Goal: Connect with others: Connect with others

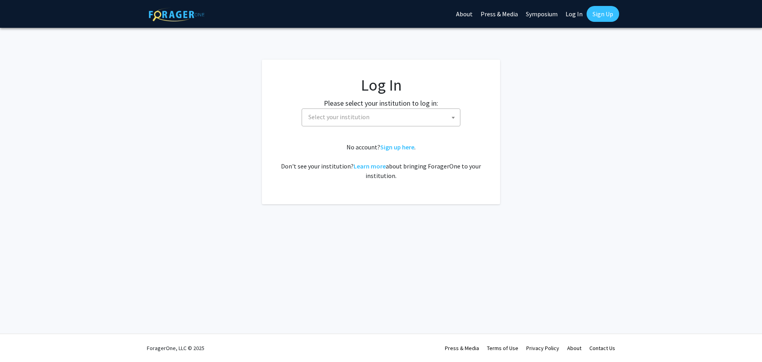
select select
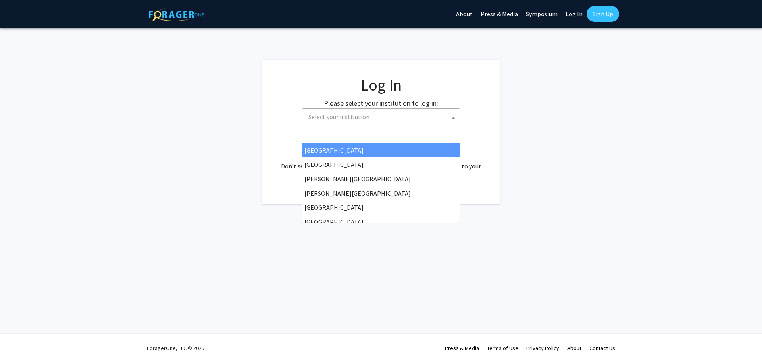
click at [367, 119] on span "Select your institution" at bounding box center [338, 117] width 61 height 8
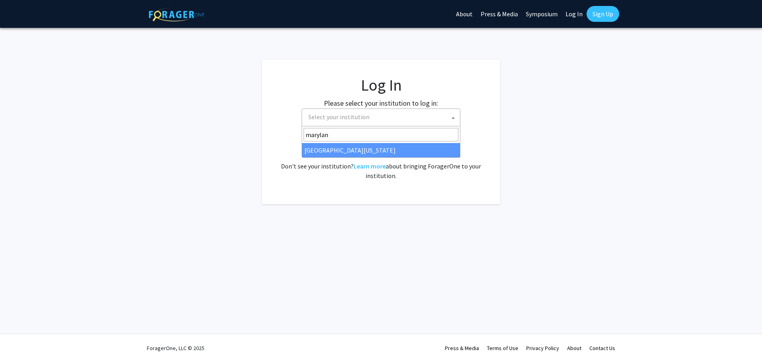
type input "[US_STATE]"
select select "31"
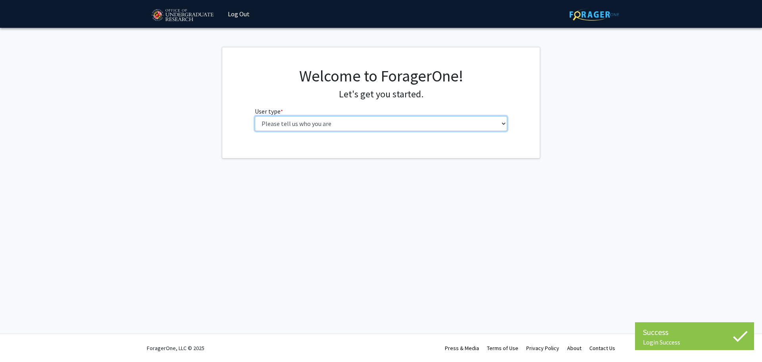
click at [356, 116] on select "Please tell us who you are Undergraduate Student Master's Student Doctoral Cand…" at bounding box center [381, 123] width 253 height 15
select select "1: undergrad"
click at [255, 116] on select "Please tell us who you are Undergraduate Student Master's Student Doctoral Cand…" at bounding box center [381, 123] width 253 height 15
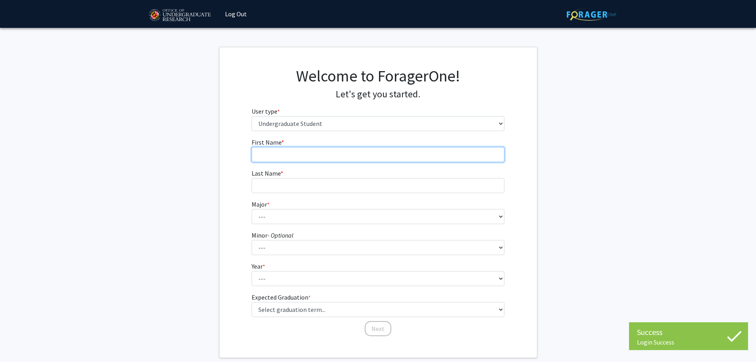
click at [343, 158] on input "First Name * required" at bounding box center [378, 154] width 253 height 15
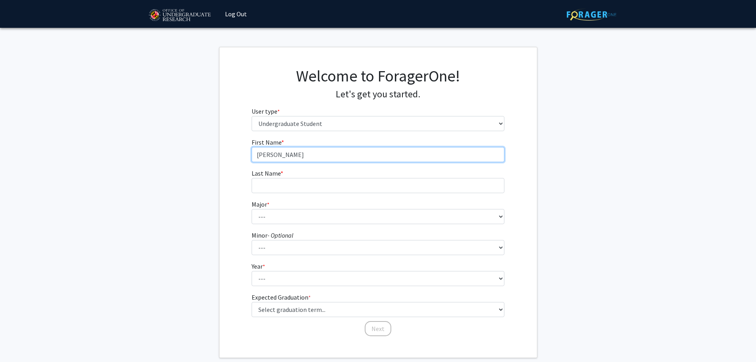
type input "Ritwik"
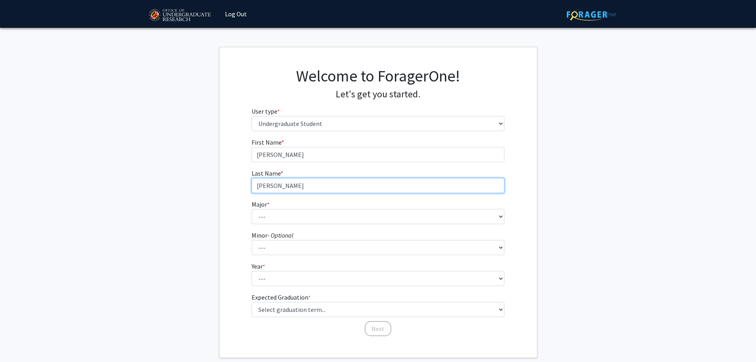
type input "Dobriyal"
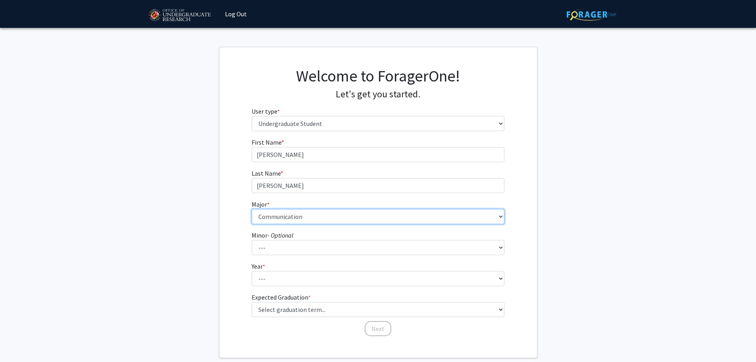
select select "27: 2328"
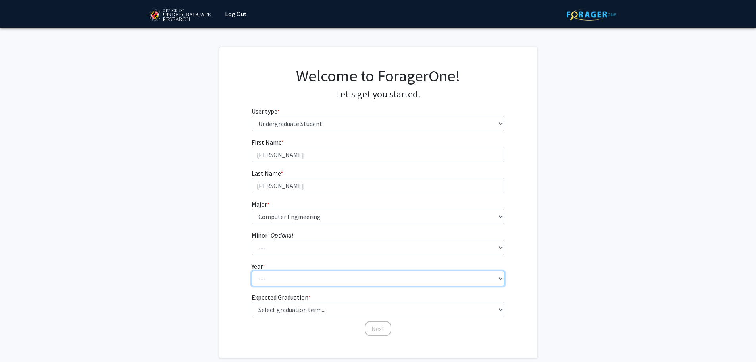
click at [293, 276] on select "--- First-year Sophomore Junior Senior Postbaccalaureate Certificate" at bounding box center [378, 278] width 253 height 15
select select "4: senior"
click at [252, 271] on select "--- First-year Sophomore Junior Senior Postbaccalaureate Certificate" at bounding box center [378, 278] width 253 height 15
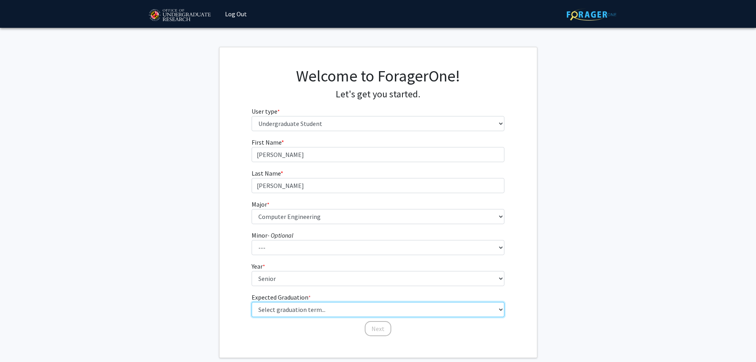
click at [289, 302] on select "Select graduation term... Spring 2025 Summer 2025 Fall 2025 Winter 2025 Spring …" at bounding box center [378, 309] width 253 height 15
select select "6: summer_2026"
click at [252, 302] on select "Select graduation term... Spring 2025 Summer 2025 Fall 2025 Winter 2025 Spring …" at bounding box center [378, 309] width 253 height 15
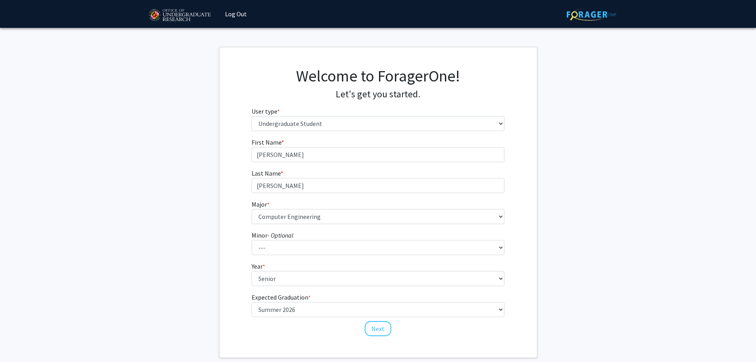
click at [199, 303] on fg-get-started "Welcome to ForagerOne! Let's get you started. User type * required Please tell …" at bounding box center [378, 202] width 756 height 311
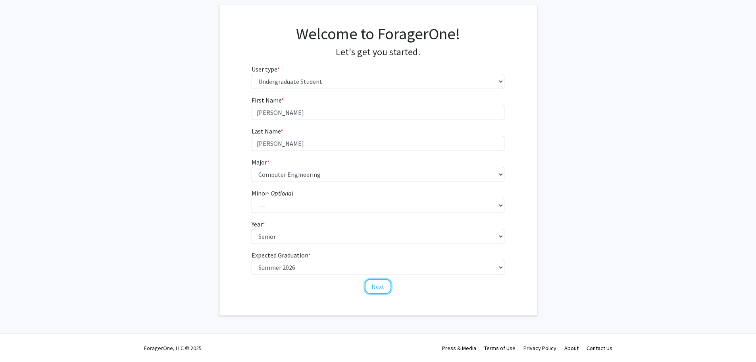
click at [368, 285] on button "Next" at bounding box center [378, 286] width 27 height 15
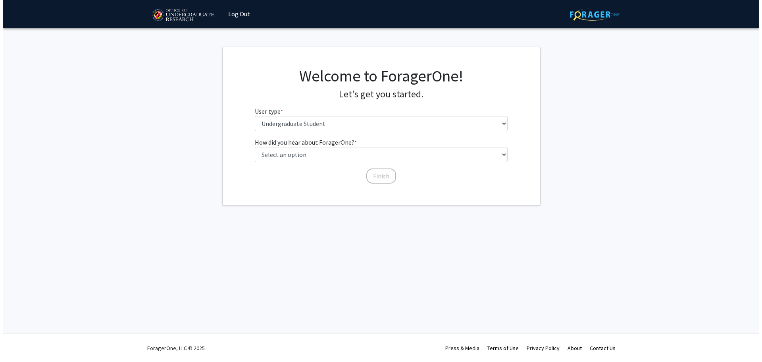
scroll to position [0, 0]
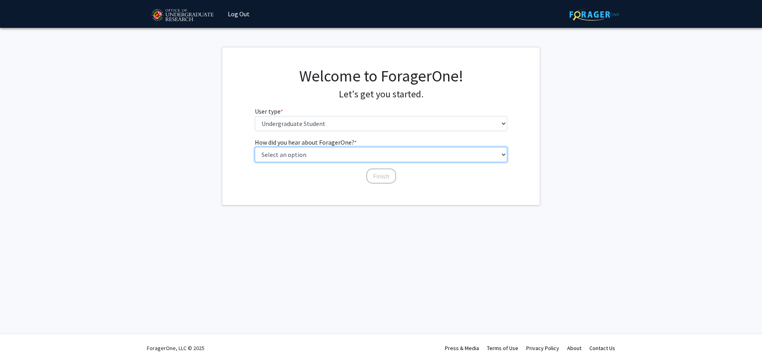
click at [338, 153] on select "Select an option Peer/student recommendation Faculty/staff recommendation Unive…" at bounding box center [381, 154] width 253 height 15
select select "3: university_website"
click at [255, 147] on select "Select an option Peer/student recommendation Faculty/staff recommendation Unive…" at bounding box center [381, 154] width 253 height 15
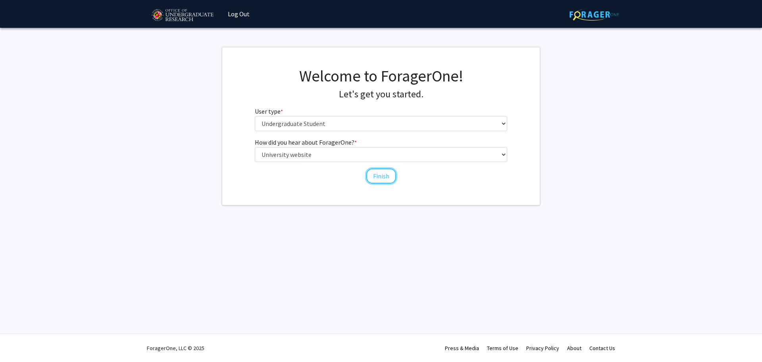
click at [382, 179] on button "Finish" at bounding box center [381, 175] width 30 height 15
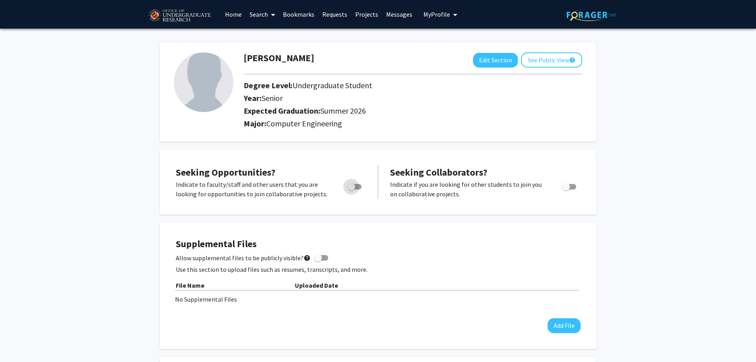
click at [357, 187] on span "Toggle" at bounding box center [354, 187] width 14 height 6
click at [351, 189] on input "Are you actively seeking opportunities?" at bounding box center [351, 189] width 0 height 0
checkbox input "true"
click at [320, 257] on span at bounding box center [321, 258] width 14 height 6
click at [318, 260] on input "Allow supplemental files to be publicly visible? help" at bounding box center [318, 260] width 0 height 0
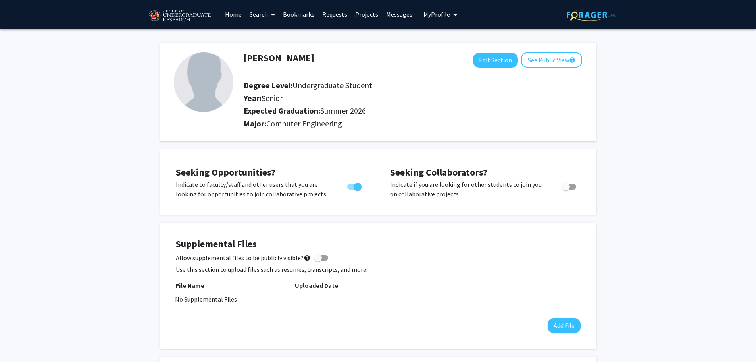
checkbox input "true"
click at [561, 330] on button "Add File" at bounding box center [564, 325] width 33 height 15
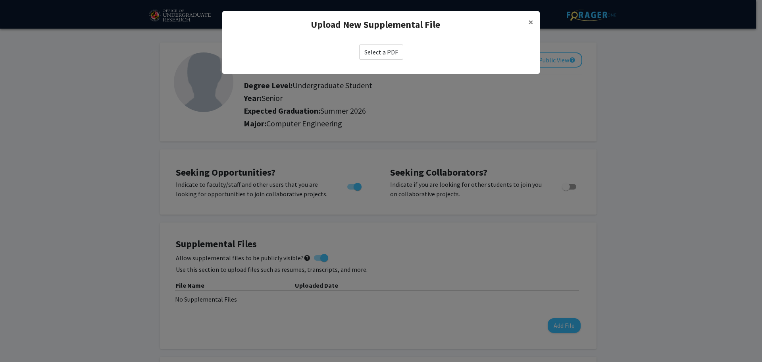
click at [390, 56] on label "Select a PDF" at bounding box center [381, 51] width 44 height 15
click at [0, 0] on input "Select a PDF" at bounding box center [0, 0] width 0 height 0
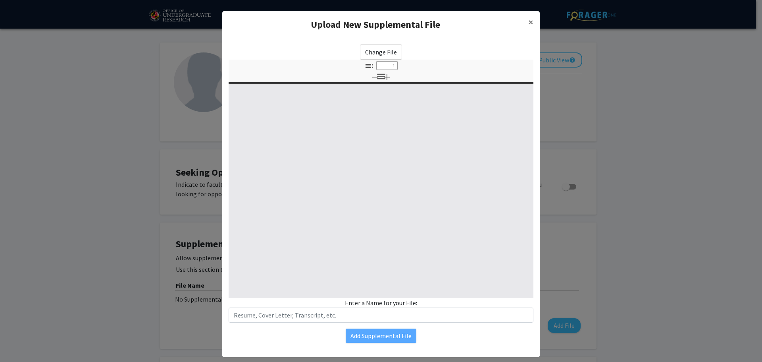
select select "custom"
type input "0"
select select "custom"
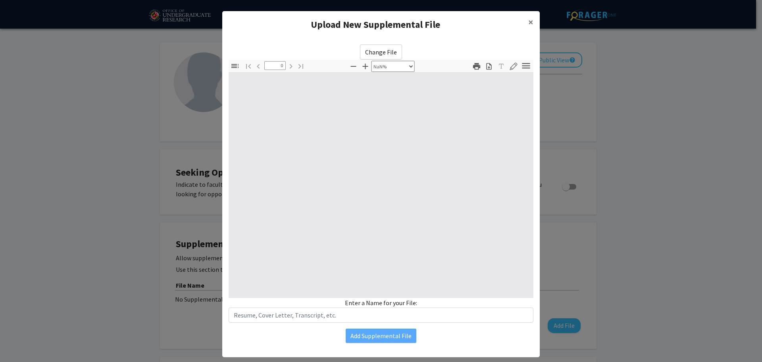
type input "1"
select select "auto"
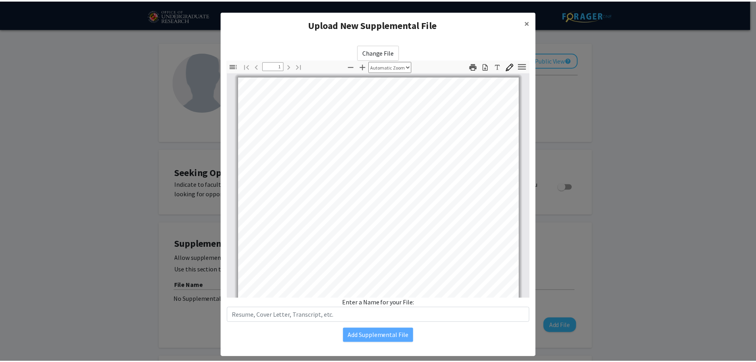
scroll to position [149, 0]
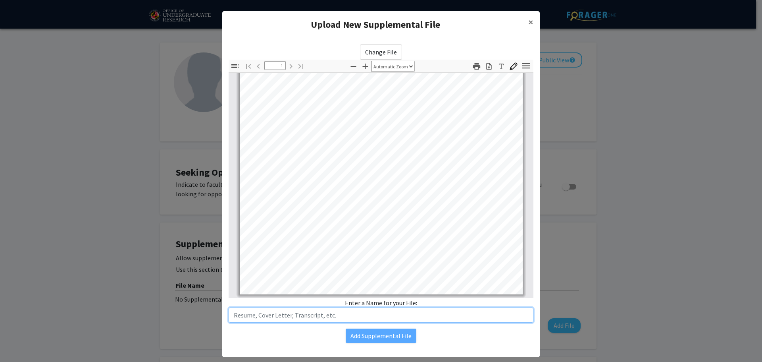
click at [379, 317] on input "text" at bounding box center [381, 314] width 305 height 15
type input "Resume"
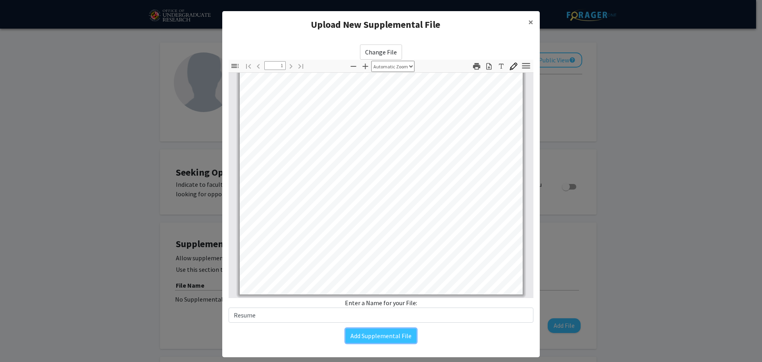
click at [380, 332] on button "Add Supplemental File" at bounding box center [381, 335] width 71 height 14
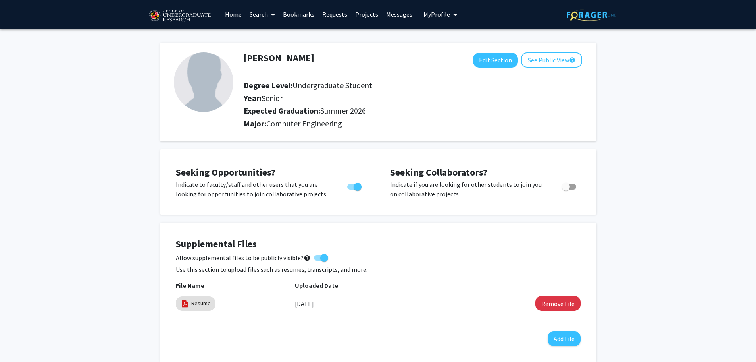
click at [263, 19] on link "Search" at bounding box center [262, 14] width 33 height 28
click at [235, 18] on link "Home" at bounding box center [233, 14] width 25 height 28
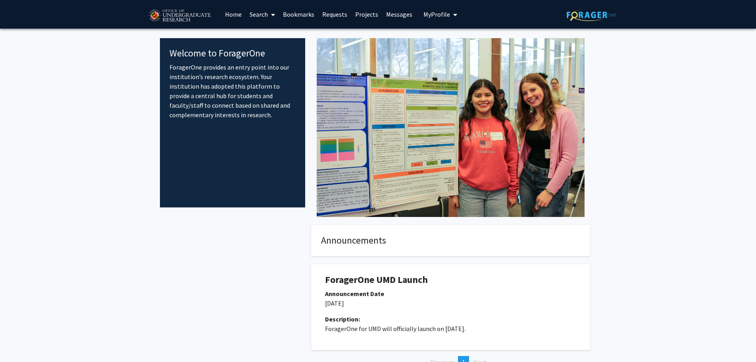
click at [265, 17] on link "Search" at bounding box center [262, 14] width 33 height 28
click at [280, 49] on span "Students" at bounding box center [270, 52] width 48 height 16
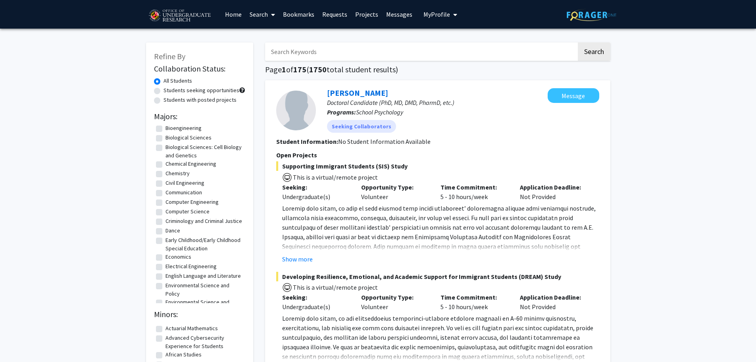
scroll to position [144, 0]
click at [188, 199] on label "Computer Engineering" at bounding box center [192, 198] width 53 height 8
click at [171, 199] on input "Computer Engineering" at bounding box center [168, 196] width 5 height 5
checkbox input "true"
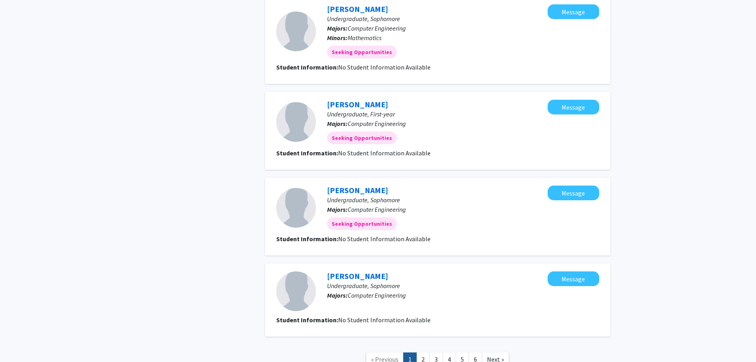
scroll to position [794, 0]
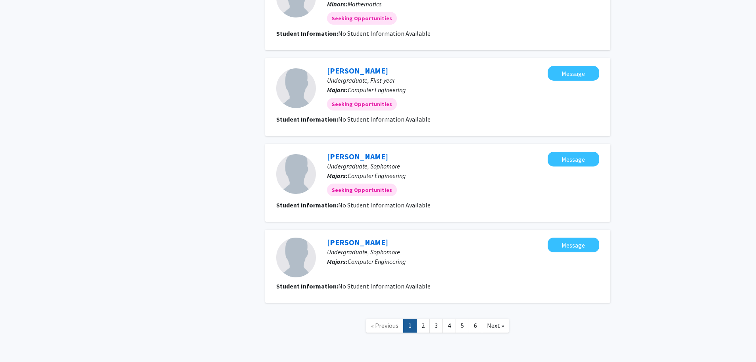
click at [422, 318] on link "2" at bounding box center [422, 325] width 13 height 14
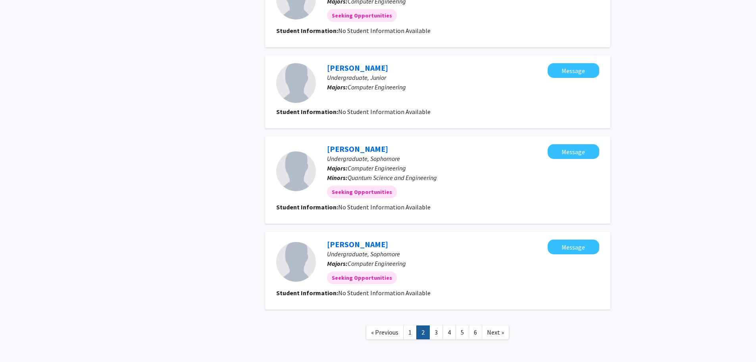
scroll to position [622, 0]
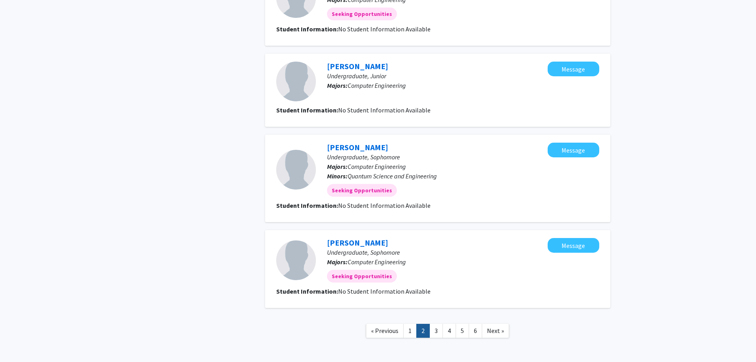
click at [437, 334] on link "3" at bounding box center [436, 331] width 13 height 14
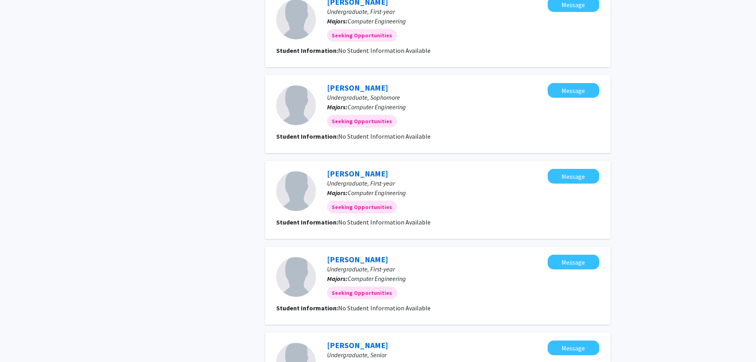
scroll to position [662, 0]
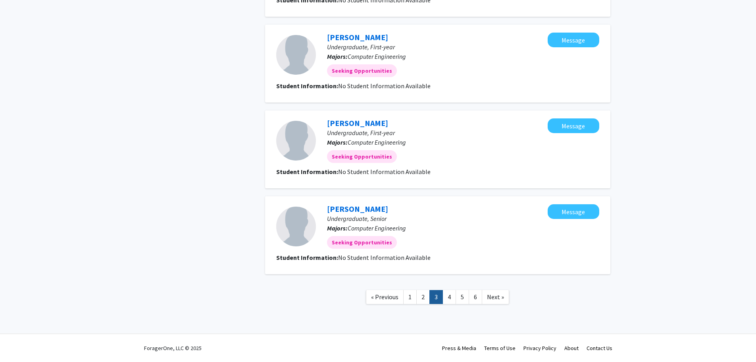
click at [453, 299] on link "4" at bounding box center [449, 297] width 13 height 14
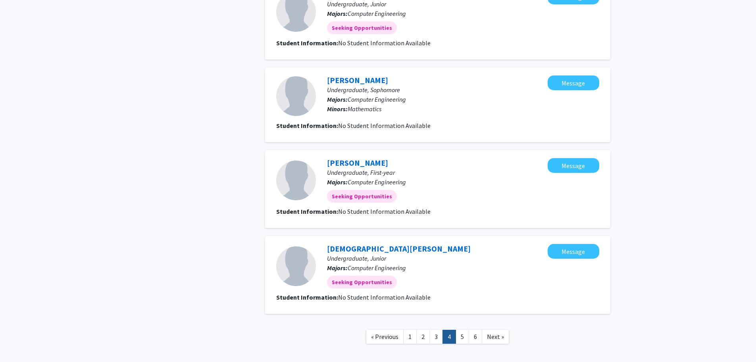
scroll to position [615, 0]
click at [458, 334] on link "5" at bounding box center [462, 336] width 13 height 14
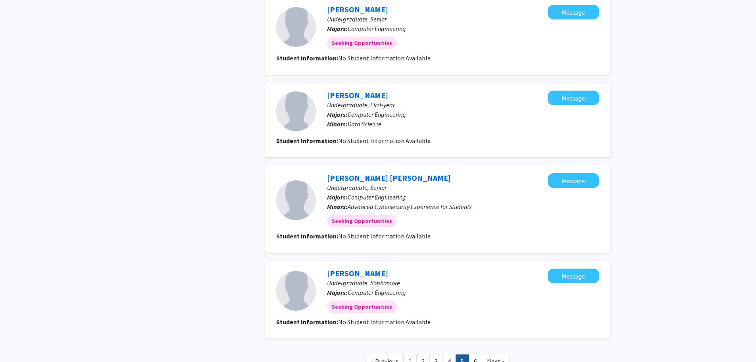
scroll to position [623, 0]
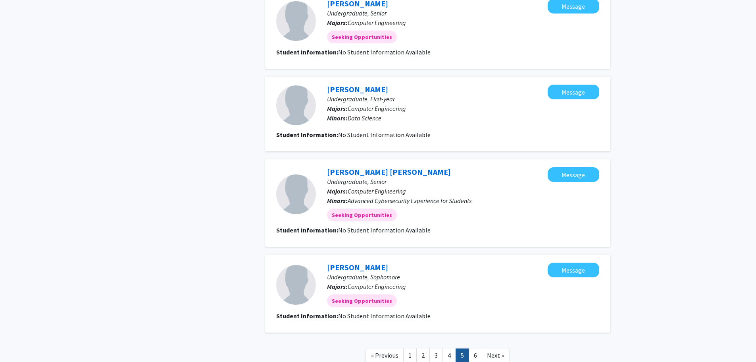
click at [476, 361] on link "6" at bounding box center [475, 355] width 13 height 14
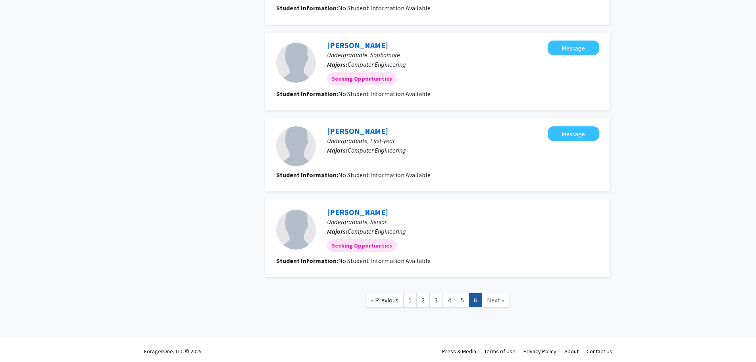
scroll to position [561, 0]
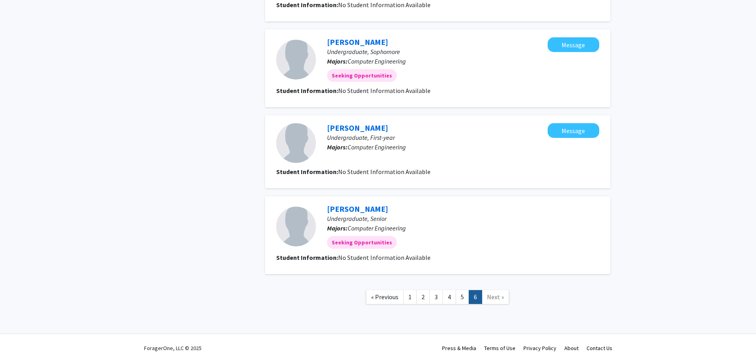
click at [422, 298] on link "2" at bounding box center [422, 297] width 13 height 14
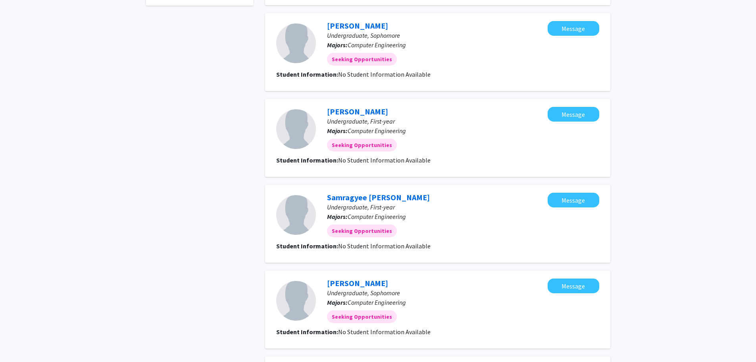
scroll to position [656, 0]
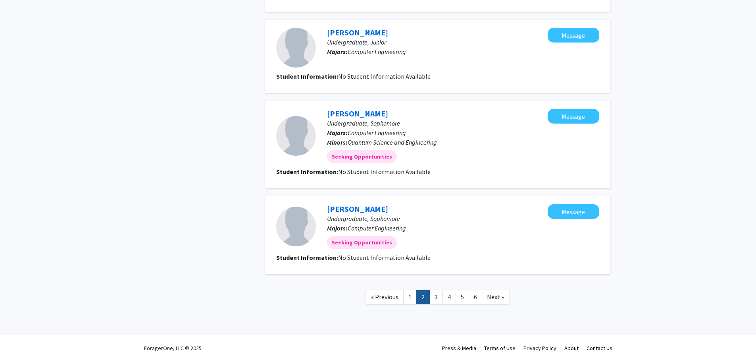
click at [412, 297] on link "1" at bounding box center [409, 297] width 13 height 14
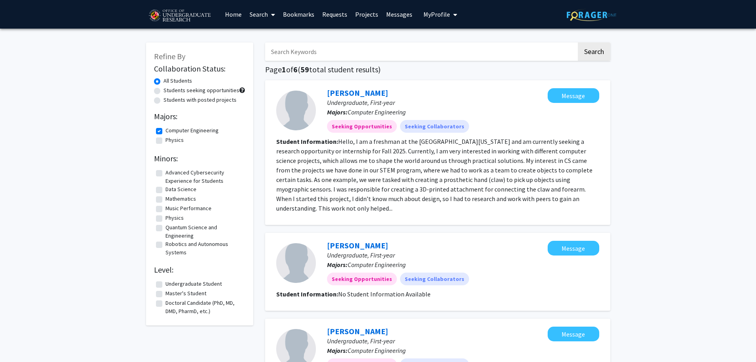
click at [179, 130] on label "Computer Engineering" at bounding box center [192, 130] width 53 height 8
click at [171, 130] on input "Computer Engineering" at bounding box center [168, 128] width 5 height 5
checkbox input "false"
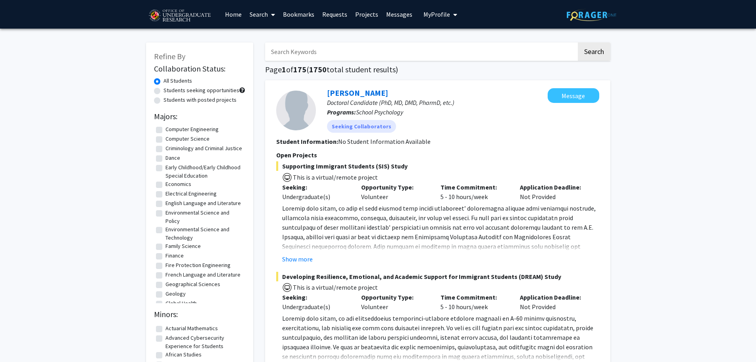
scroll to position [214, 0]
click at [187, 197] on label "Electrical Engineering" at bounding box center [191, 193] width 51 height 8
click at [171, 194] on input "Electrical Engineering" at bounding box center [168, 191] width 5 height 5
checkbox input "true"
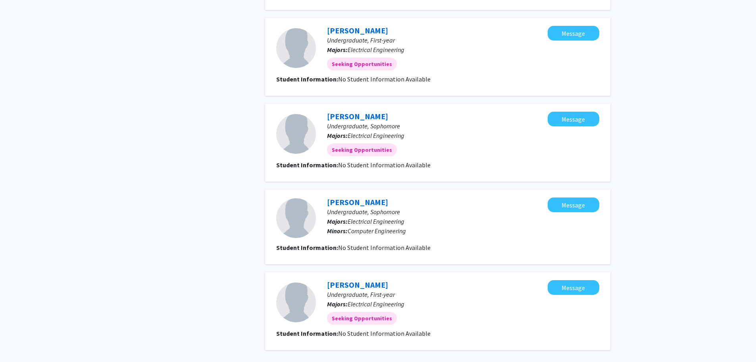
scroll to position [657, 0]
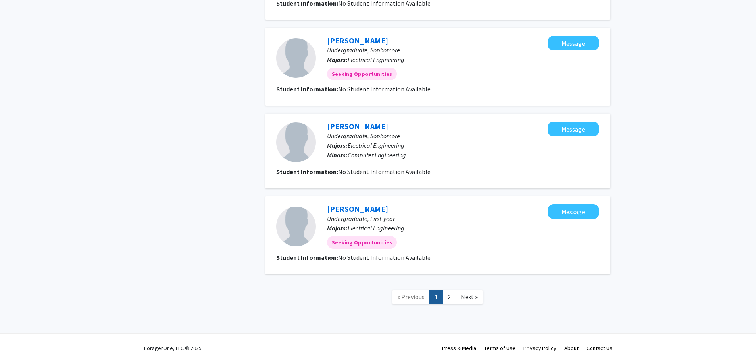
click at [453, 305] on nav "« Previous 1 2 Next »" at bounding box center [437, 298] width 345 height 32
click at [447, 301] on link "2" at bounding box center [449, 297] width 13 height 14
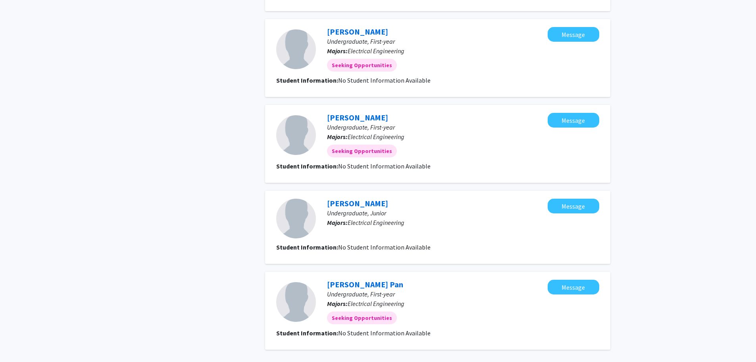
scroll to position [557, 0]
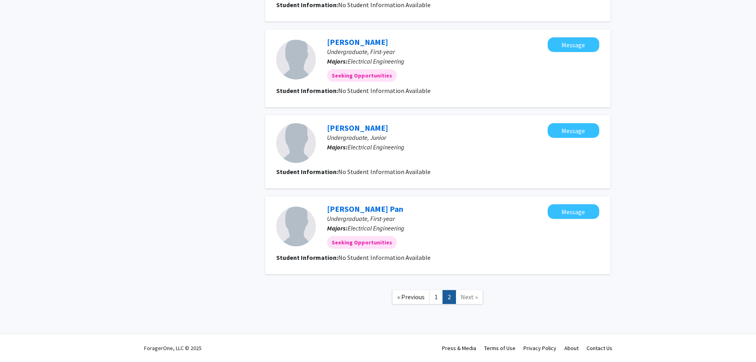
click at [438, 297] on link "1" at bounding box center [436, 297] width 13 height 14
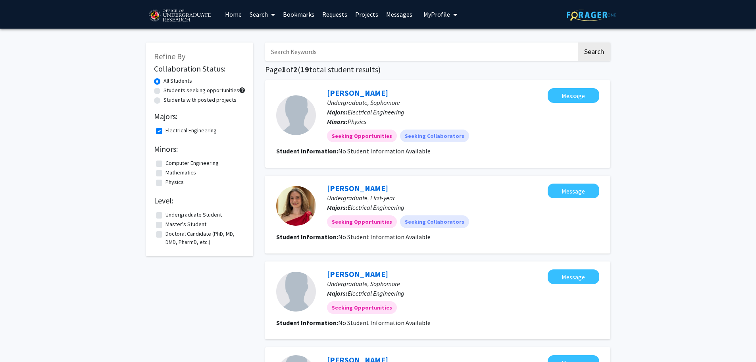
click at [178, 133] on label "Electrical Engineering" at bounding box center [191, 130] width 51 height 8
click at [171, 131] on input "Electrical Engineering" at bounding box center [168, 128] width 5 height 5
checkbox input "false"
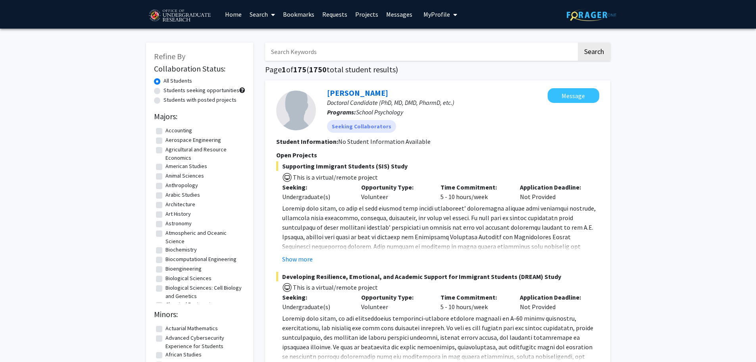
click at [224, 102] on label "Students with posted projects" at bounding box center [200, 100] width 73 height 8
click at [169, 101] on input "Students with posted projects" at bounding box center [166, 98] width 5 height 5
radio input "true"
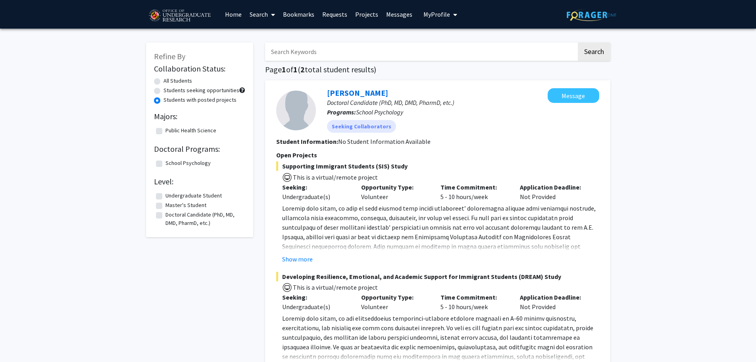
click at [181, 80] on label "All Students" at bounding box center [178, 81] width 29 height 8
click at [169, 80] on input "All Students" at bounding box center [166, 79] width 5 height 5
radio input "true"
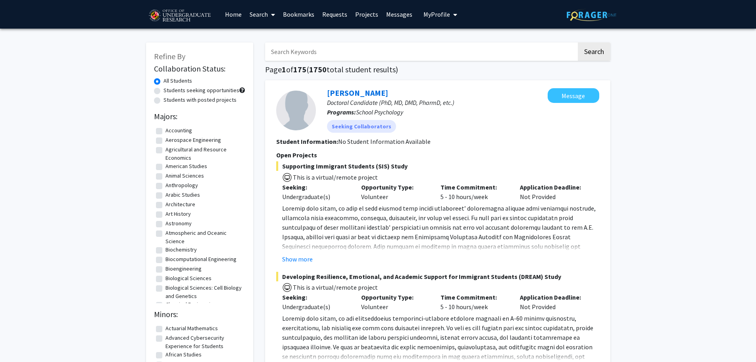
click at [259, 12] on link "Search" at bounding box center [262, 14] width 33 height 28
click at [271, 36] on span "Faculty/Staff" at bounding box center [275, 37] width 58 height 16
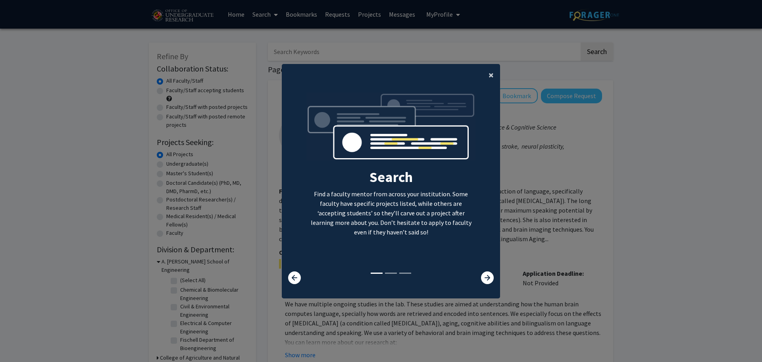
click at [489, 73] on span "×" at bounding box center [491, 75] width 5 height 12
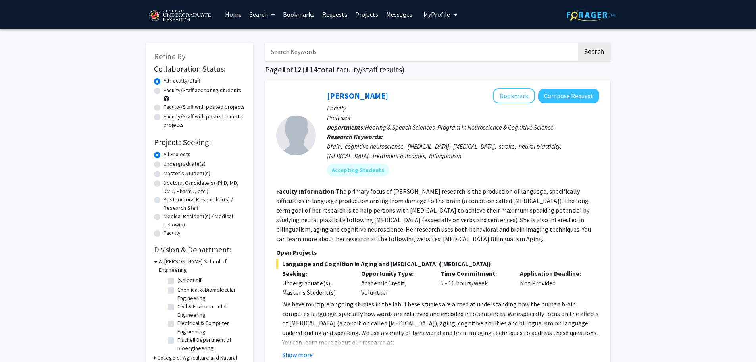
click at [164, 88] on label "Faculty/Staff accepting students" at bounding box center [203, 90] width 78 height 8
click at [164, 88] on input "Faculty/Staff accepting students" at bounding box center [166, 88] width 5 height 5
radio input "true"
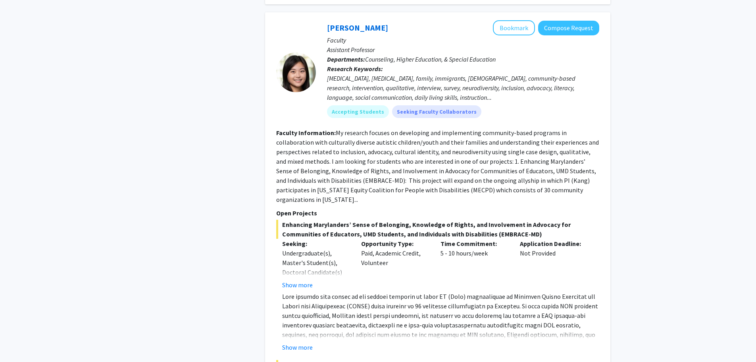
scroll to position [860, 0]
click at [300, 280] on button "Show more" at bounding box center [297, 285] width 31 height 10
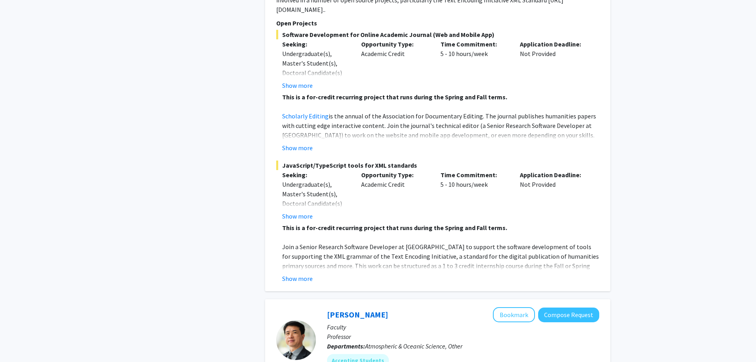
scroll to position [2854, 0]
click at [293, 273] on button "Show more" at bounding box center [297, 278] width 31 height 10
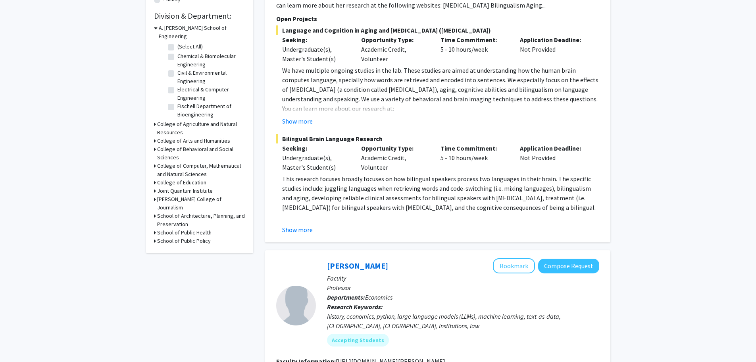
scroll to position [0, 0]
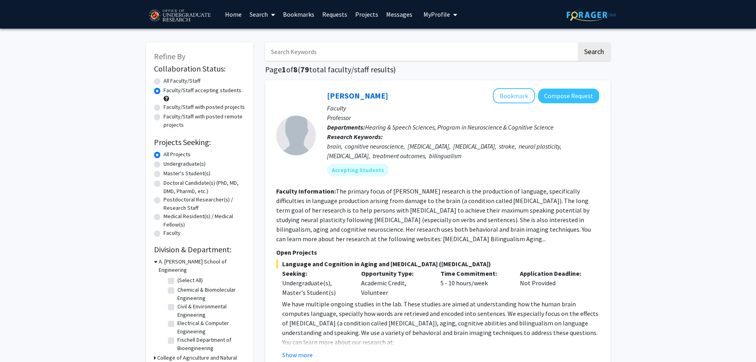
click at [191, 165] on label "Undergraduate(s)" at bounding box center [185, 164] width 42 height 8
click at [169, 165] on input "Undergraduate(s)" at bounding box center [166, 162] width 5 height 5
radio input "true"
click at [202, 107] on label "Faculty/Staff with posted projects" at bounding box center [204, 107] width 81 height 8
click at [169, 107] on input "Faculty/Staff with posted projects" at bounding box center [166, 105] width 5 height 5
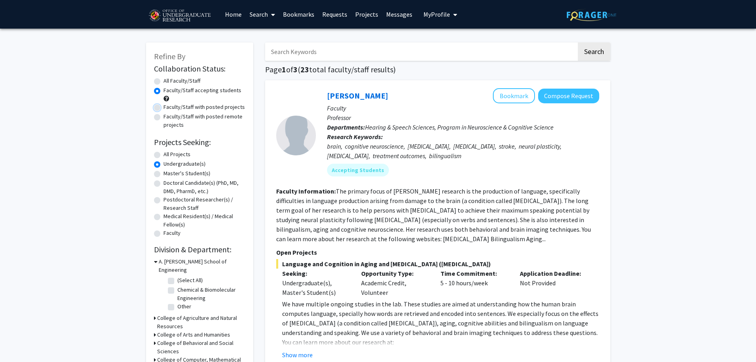
radio input "true"
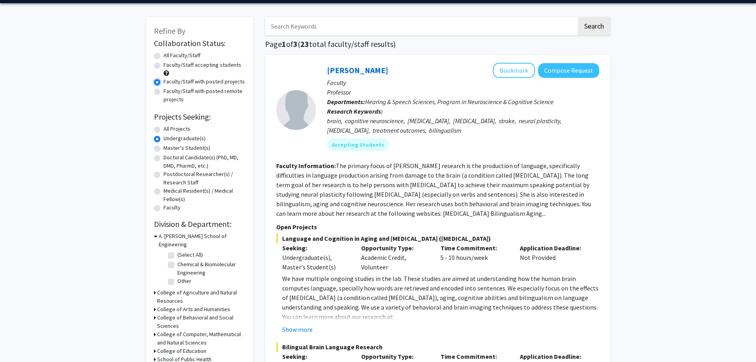
scroll to position [24, 0]
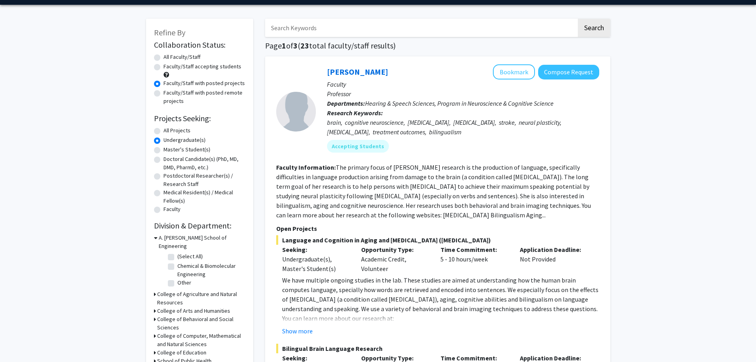
click at [198, 68] on label "Faculty/Staff accepting students" at bounding box center [203, 66] width 78 height 8
click at [169, 67] on input "Faculty/Staff accepting students" at bounding box center [166, 64] width 5 height 5
radio input "true"
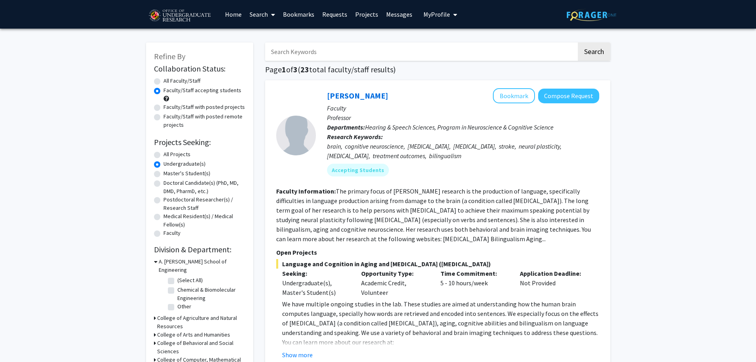
click at [183, 302] on label "Other" at bounding box center [184, 306] width 14 height 8
click at [183, 302] on input "Other" at bounding box center [179, 304] width 5 height 5
checkbox input "true"
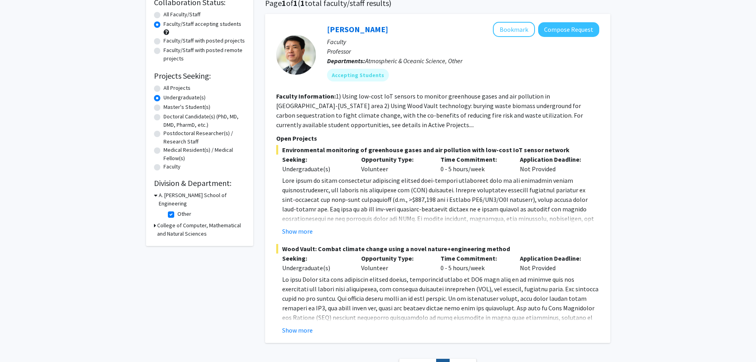
scroll to position [66, 0]
click at [174, 210] on fg-checkbox "Other Other" at bounding box center [205, 215] width 75 height 10
click at [177, 210] on label "Other" at bounding box center [184, 214] width 14 height 8
click at [177, 210] on input "Other" at bounding box center [179, 212] width 5 height 5
checkbox input "false"
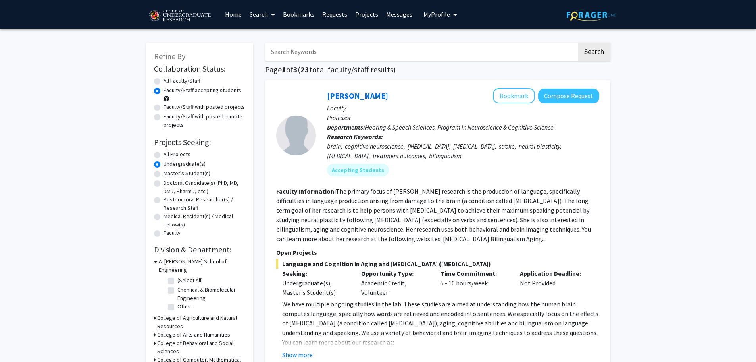
click at [185, 276] on label "(Select All)" at bounding box center [189, 280] width 25 height 8
click at [183, 276] on input "(Select All)" at bounding box center [179, 278] width 5 height 5
checkbox input "true"
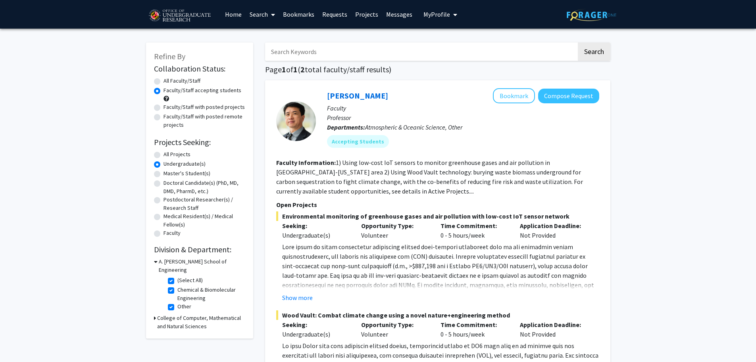
click at [185, 276] on label "(Select All)" at bounding box center [189, 280] width 25 height 8
click at [183, 276] on input "(Select All)" at bounding box center [179, 278] width 5 height 5
checkbox input "false"
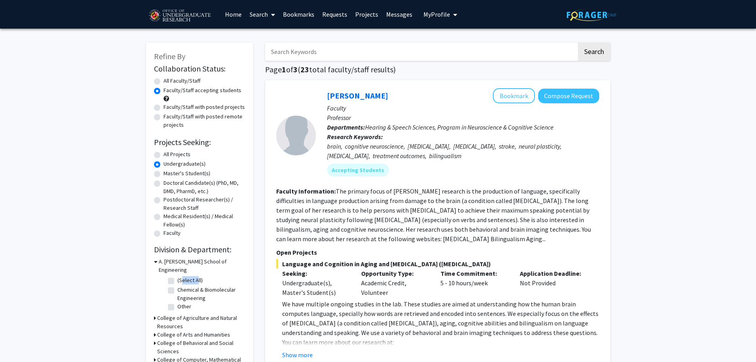
click at [185, 276] on label "(Select All)" at bounding box center [189, 280] width 25 height 8
click at [183, 276] on input "(Select All)" at bounding box center [179, 278] width 5 height 5
checkbox input "true"
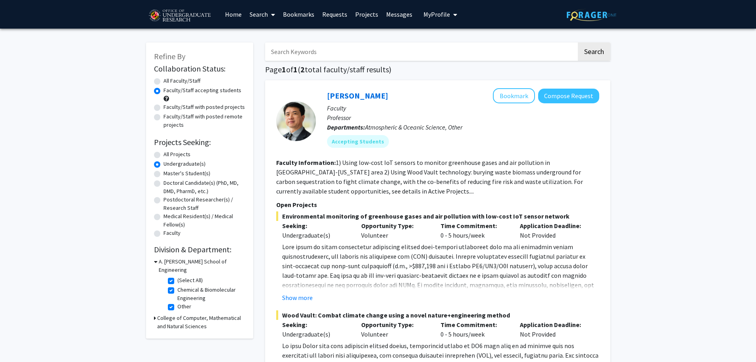
click at [193, 276] on label "(Select All)" at bounding box center [189, 280] width 25 height 8
click at [183, 276] on input "(Select All)" at bounding box center [179, 278] width 5 height 5
checkbox input "false"
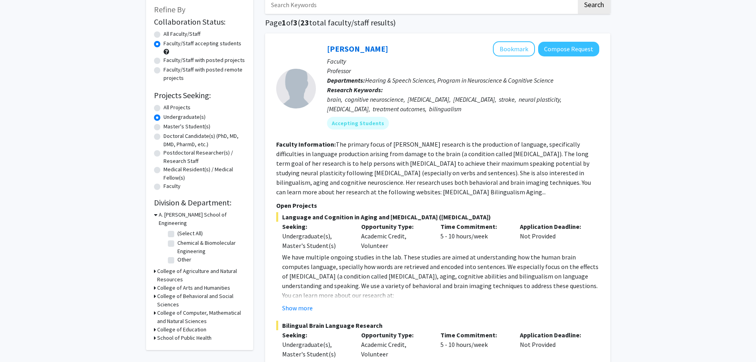
scroll to position [47, 0]
click at [226, 308] on h3 "College of Computer, Mathematical and Natural Sciences" at bounding box center [201, 316] width 88 height 17
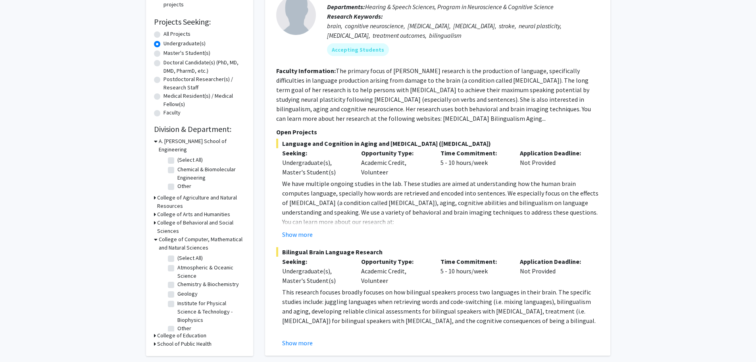
scroll to position [12, 0]
click at [193, 300] on label "Institute for Physical Science & Technology - Biophysics" at bounding box center [210, 307] width 66 height 25
click at [183, 300] on input "Institute for Physical Science & Technology - Biophysics" at bounding box center [179, 297] width 5 height 5
checkbox input "true"
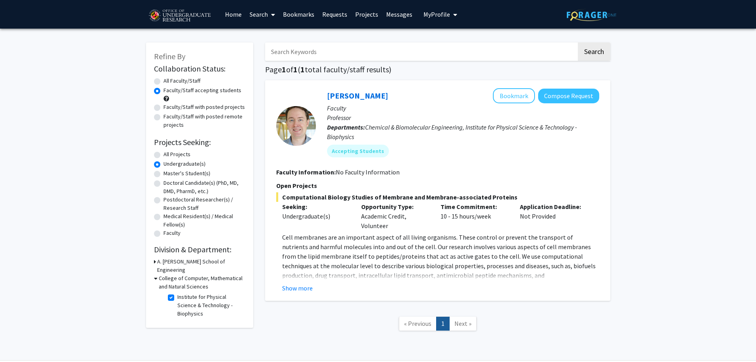
click at [191, 293] on label "Institute for Physical Science & Technology - Biophysics" at bounding box center [210, 305] width 66 height 25
click at [183, 293] on input "Institute for Physical Science & Technology - Biophysics" at bounding box center [179, 295] width 5 height 5
checkbox input "false"
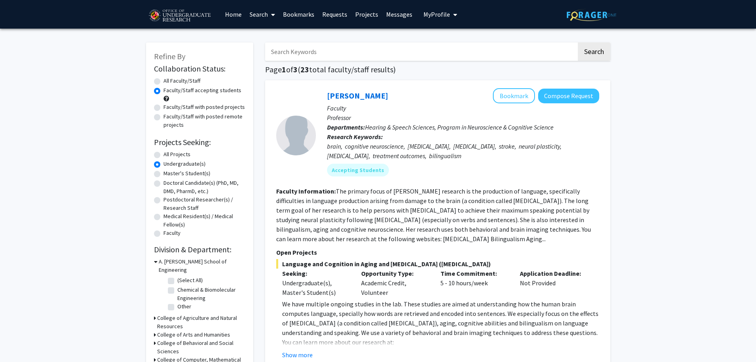
click at [191, 107] on label "Faculty/Staff with posted projects" at bounding box center [204, 107] width 81 height 8
click at [169, 107] on input "Faculty/Staff with posted projects" at bounding box center [166, 105] width 5 height 5
radio input "true"
click at [194, 120] on label "Faculty/Staff with posted remote projects" at bounding box center [205, 120] width 82 height 17
click at [169, 118] on input "Faculty/Staff with posted remote projects" at bounding box center [166, 114] width 5 height 5
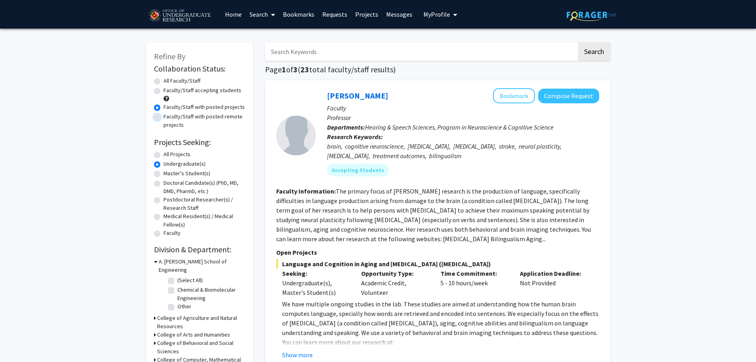
radio input "true"
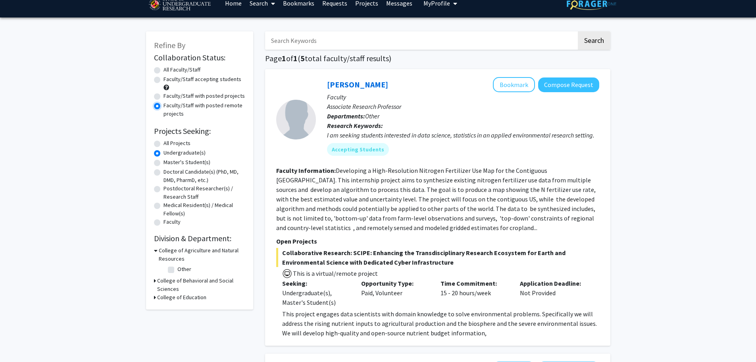
scroll to position [12, 0]
click at [575, 86] on button "Compose Request" at bounding box center [568, 84] width 61 height 15
